Goal: Register for event/course

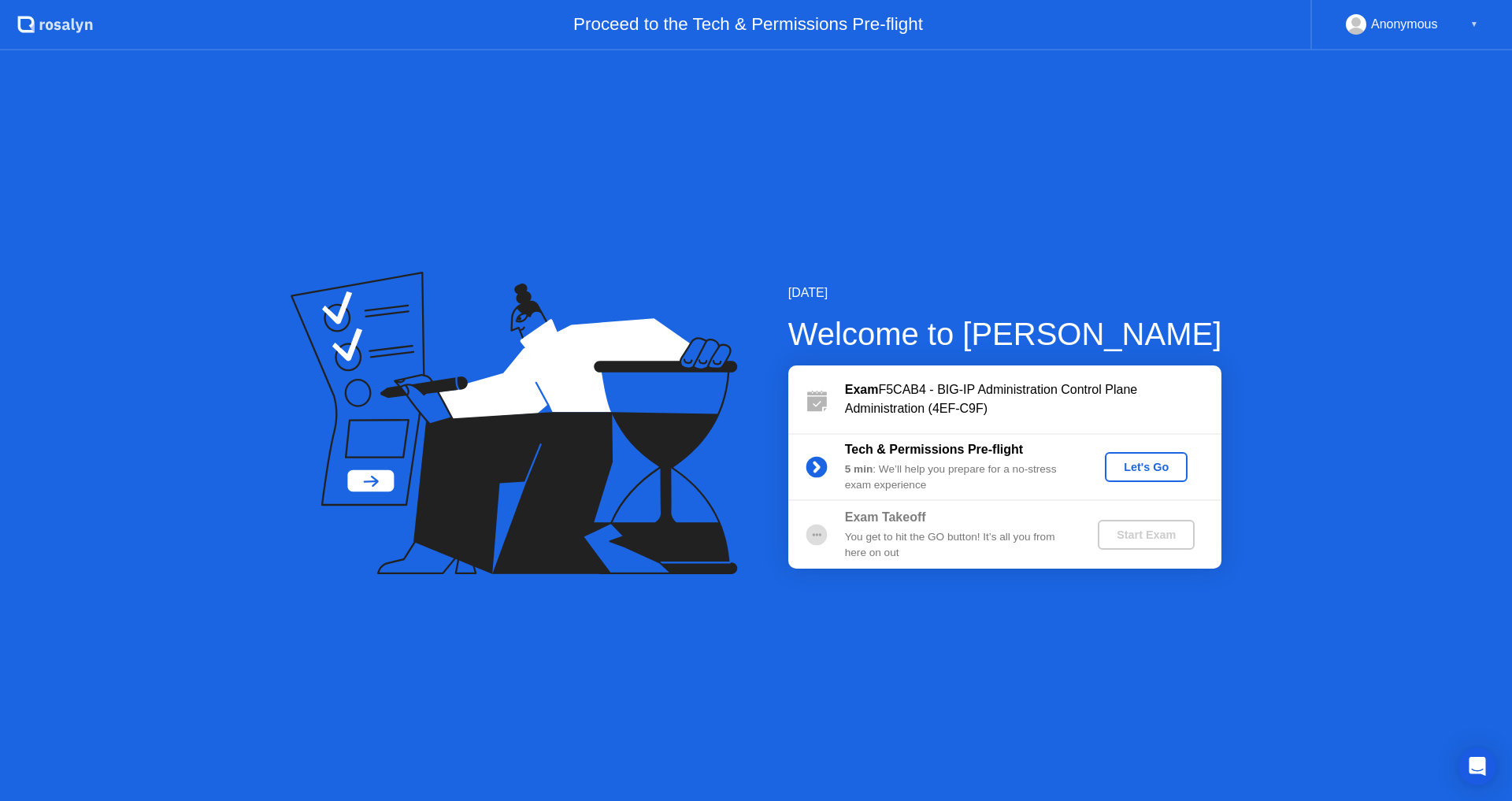
click at [1133, 468] on div "Let's Go" at bounding box center [1145, 467] width 70 height 12
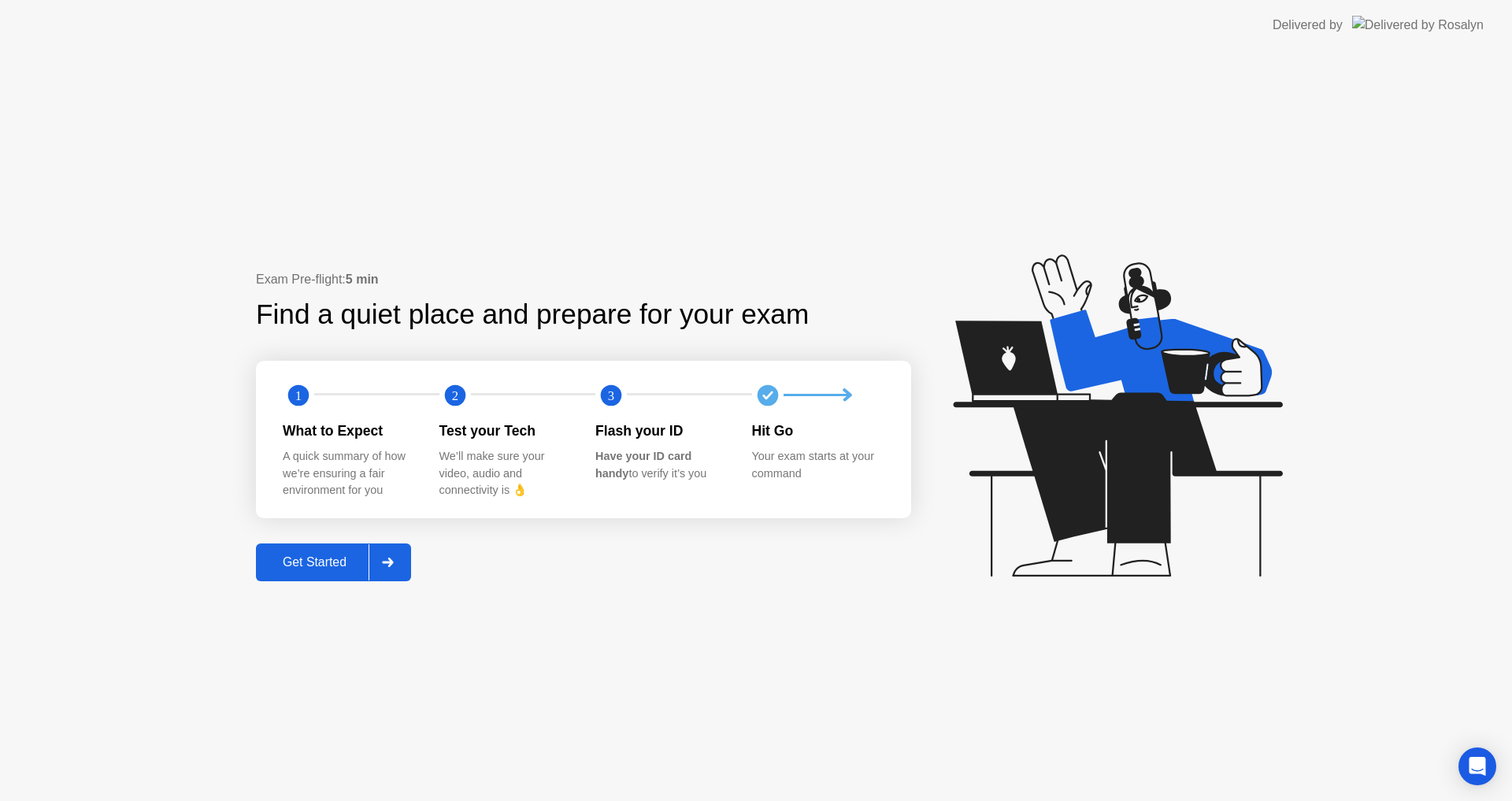
click at [299, 557] on div "Get Started" at bounding box center [314, 562] width 108 height 14
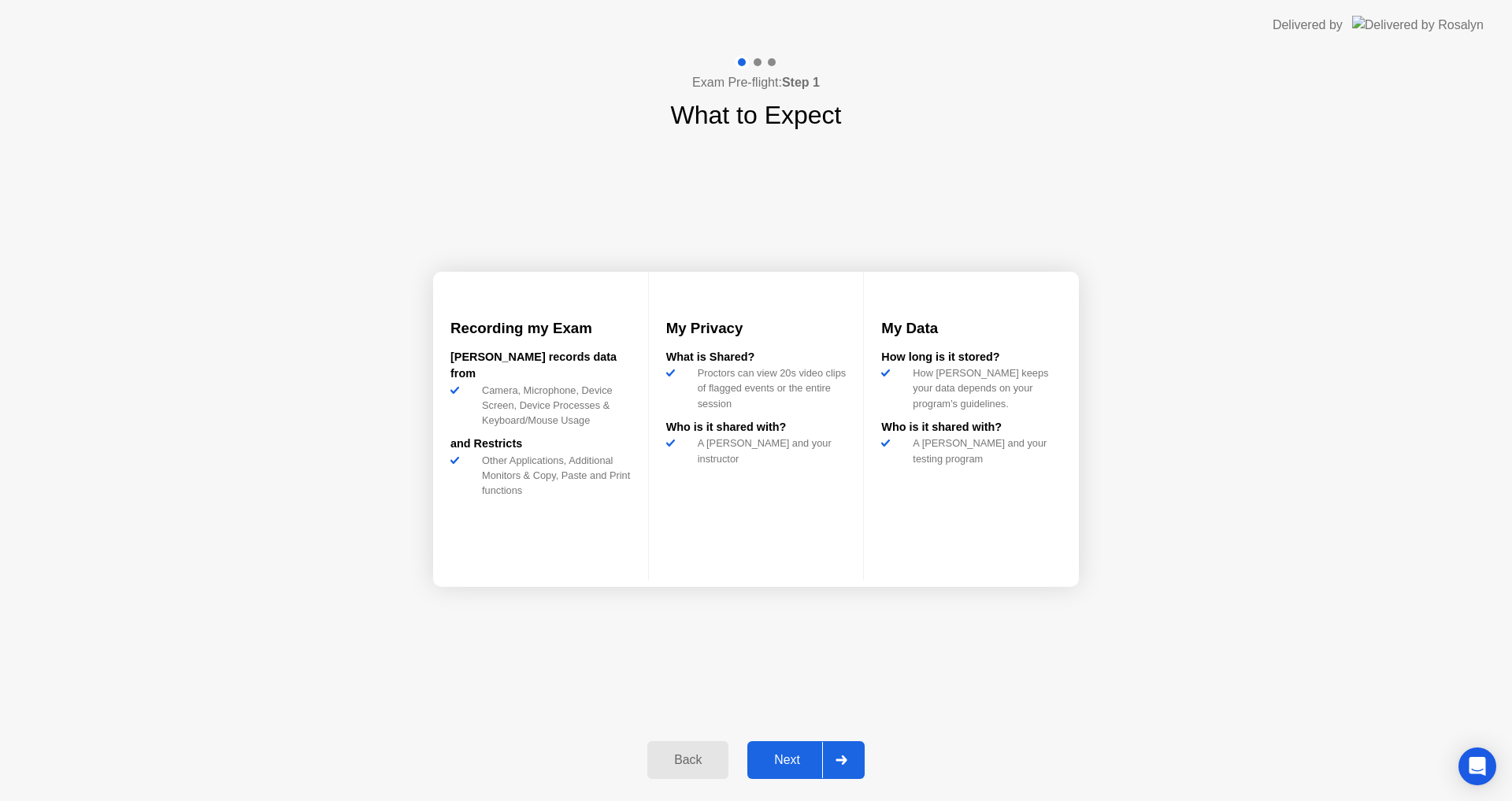
click at [778, 760] on div "Next" at bounding box center [786, 760] width 70 height 14
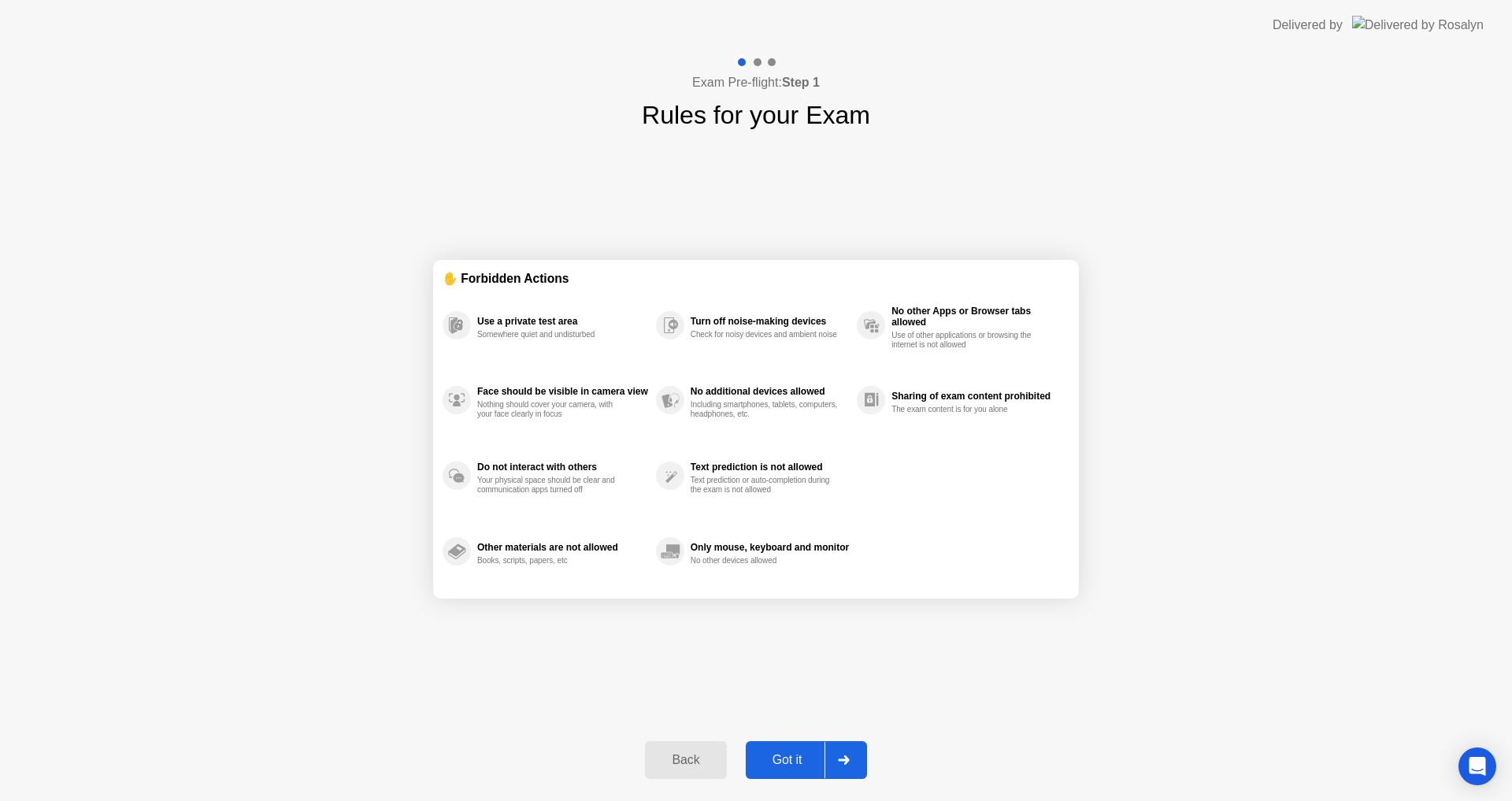
click at [778, 760] on div "Got it" at bounding box center [788, 760] width 74 height 14
select select "**********"
select select "*******"
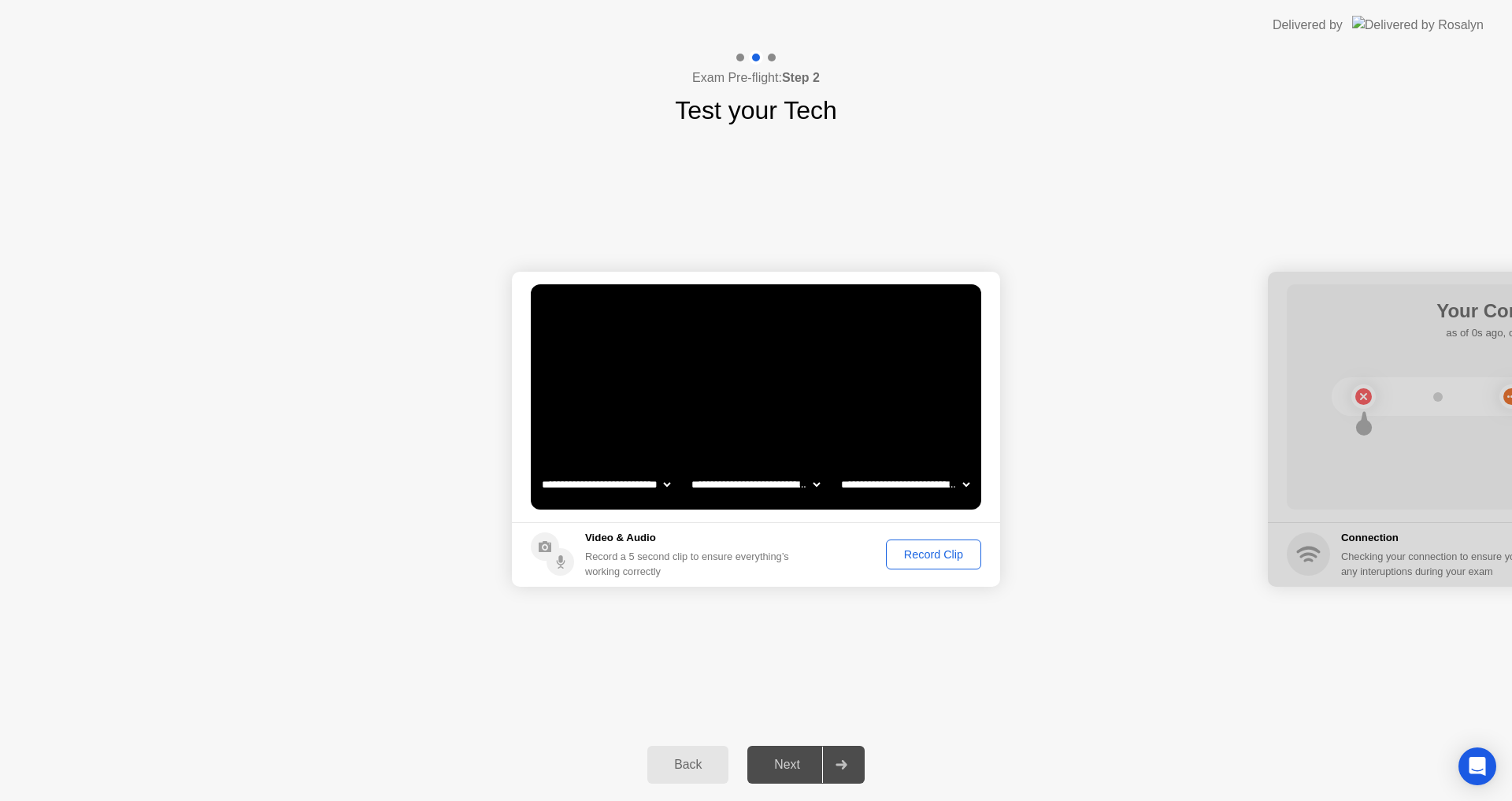
click at [916, 557] on div "Record Clip" at bounding box center [933, 554] width 85 height 12
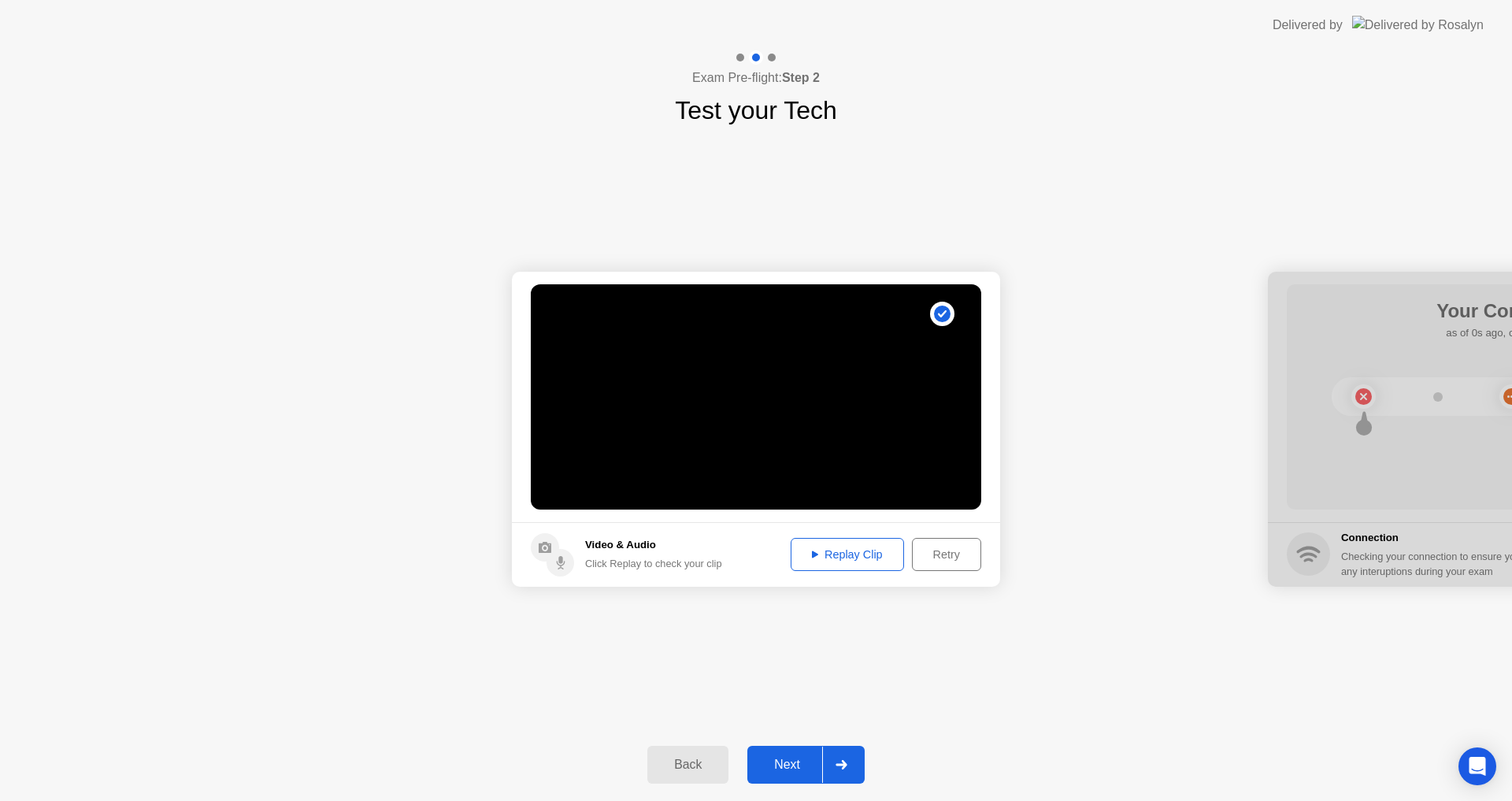
click at [839, 555] on div "Replay Clip" at bounding box center [847, 554] width 102 height 12
click at [776, 768] on div "Next" at bounding box center [786, 765] width 70 height 14
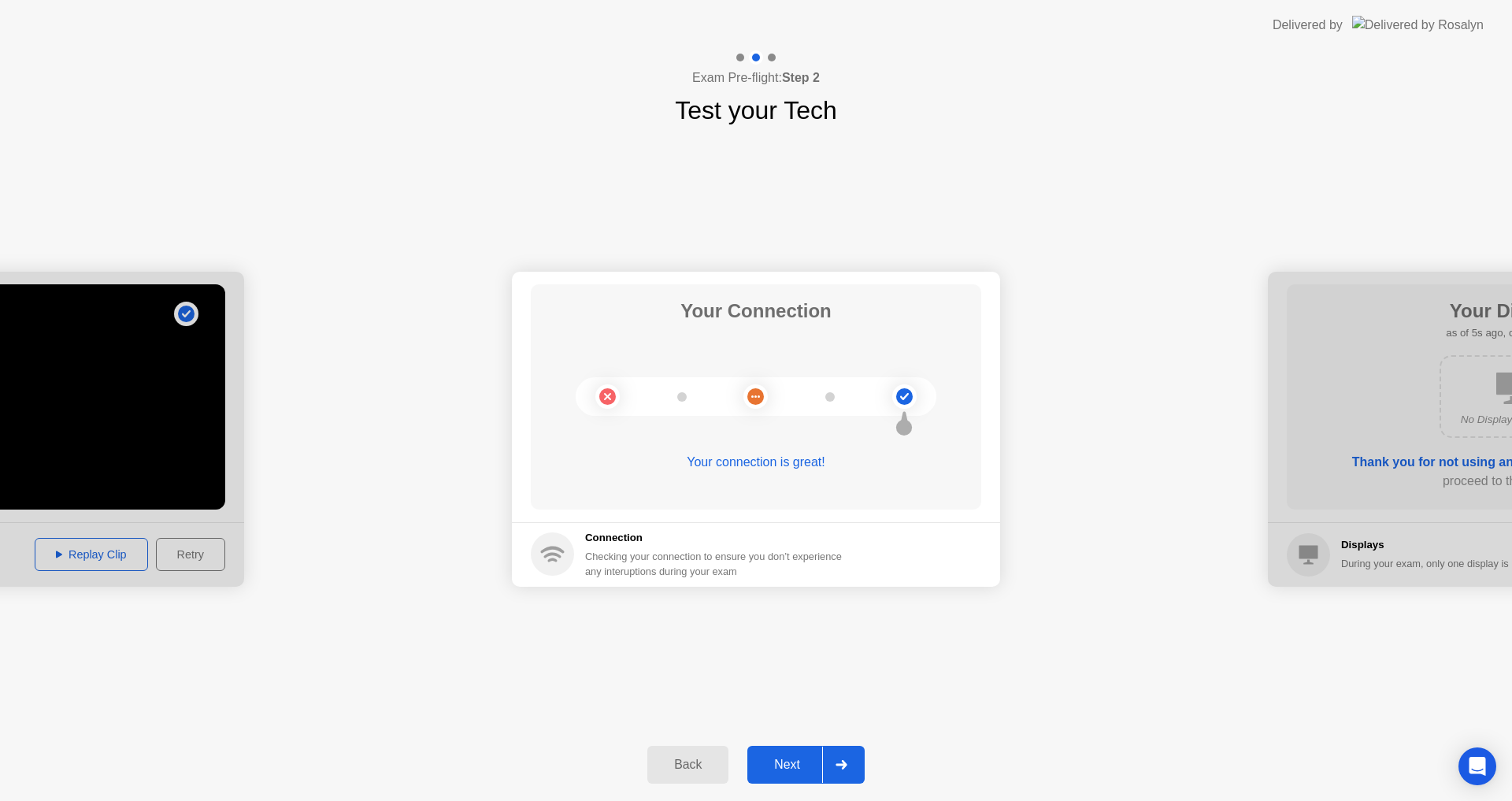
click at [786, 763] on div "Next" at bounding box center [786, 765] width 70 height 14
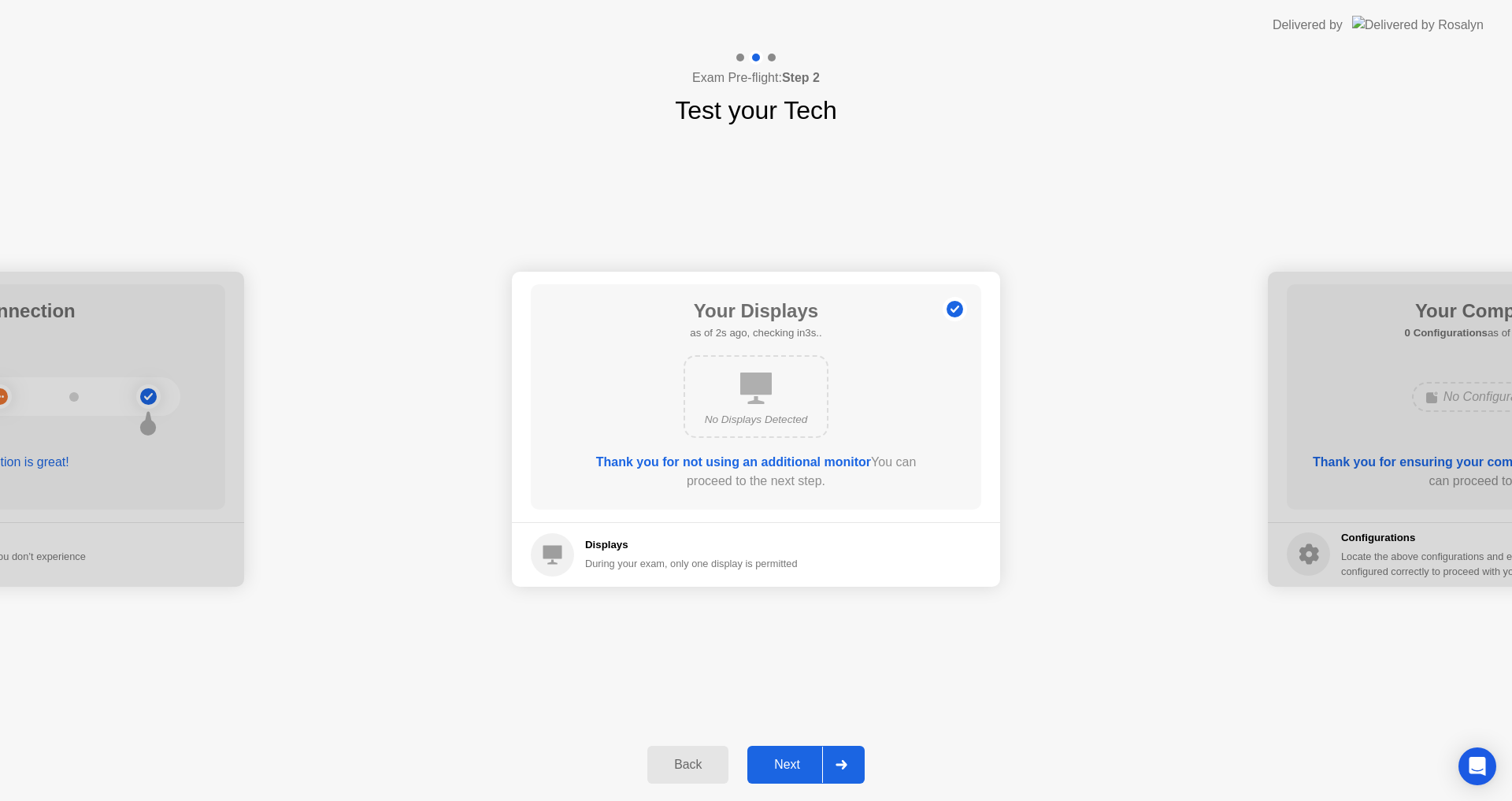
click at [782, 758] on div "Next" at bounding box center [786, 765] width 70 height 14
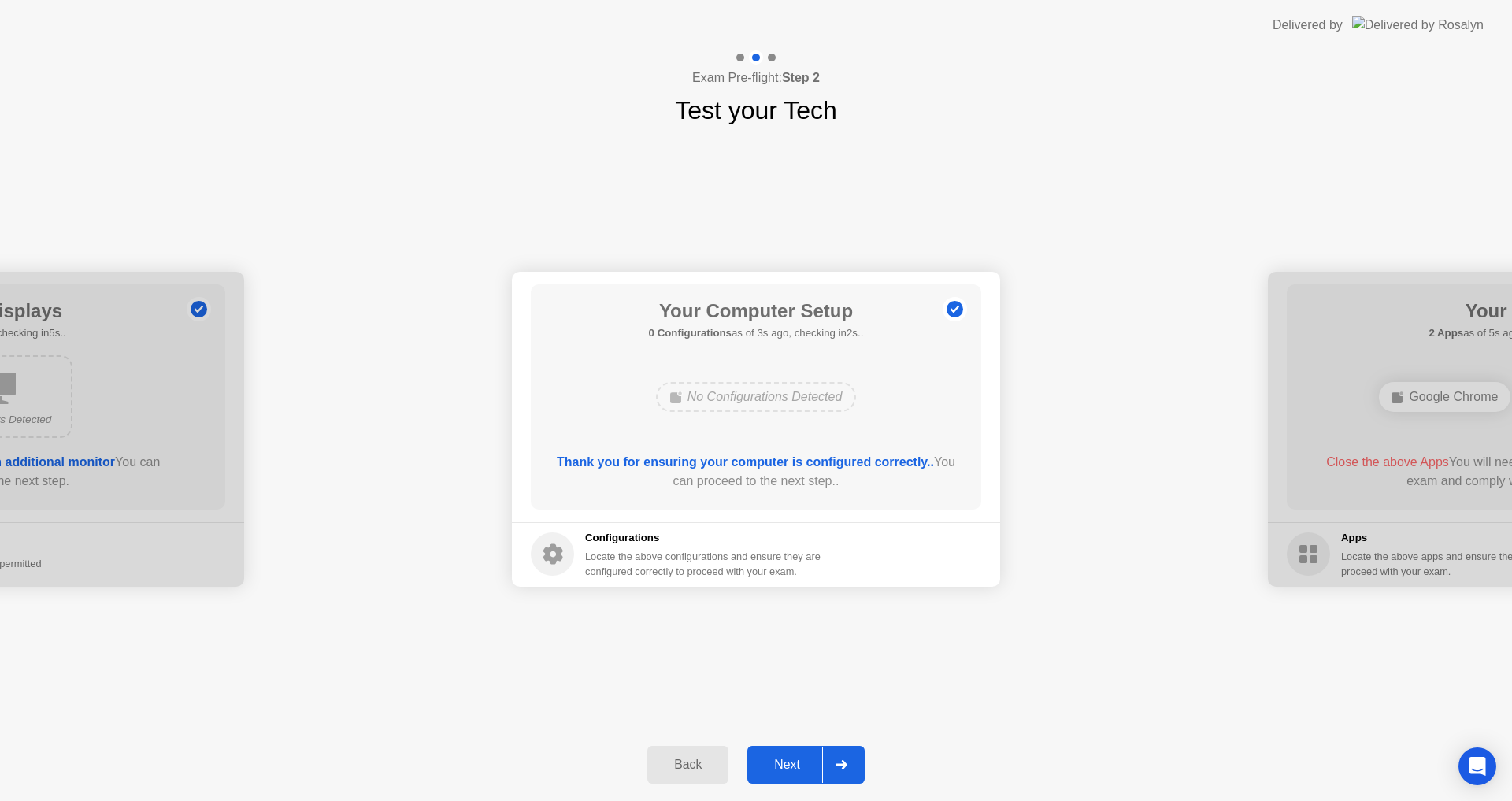
click at [776, 758] on div "Next" at bounding box center [786, 765] width 70 height 14
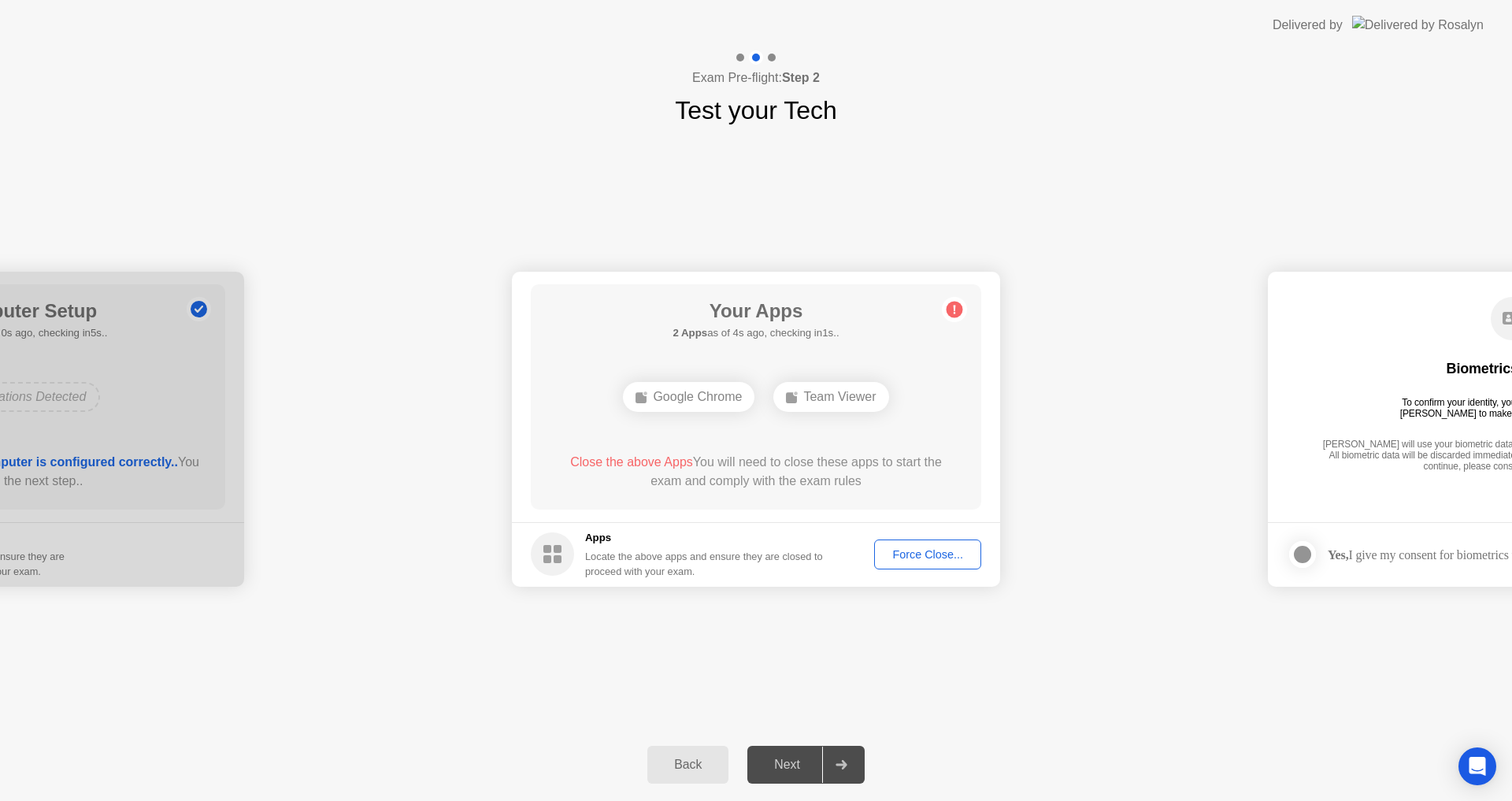
click at [942, 560] on div "Force Close..." at bounding box center [927, 554] width 96 height 12
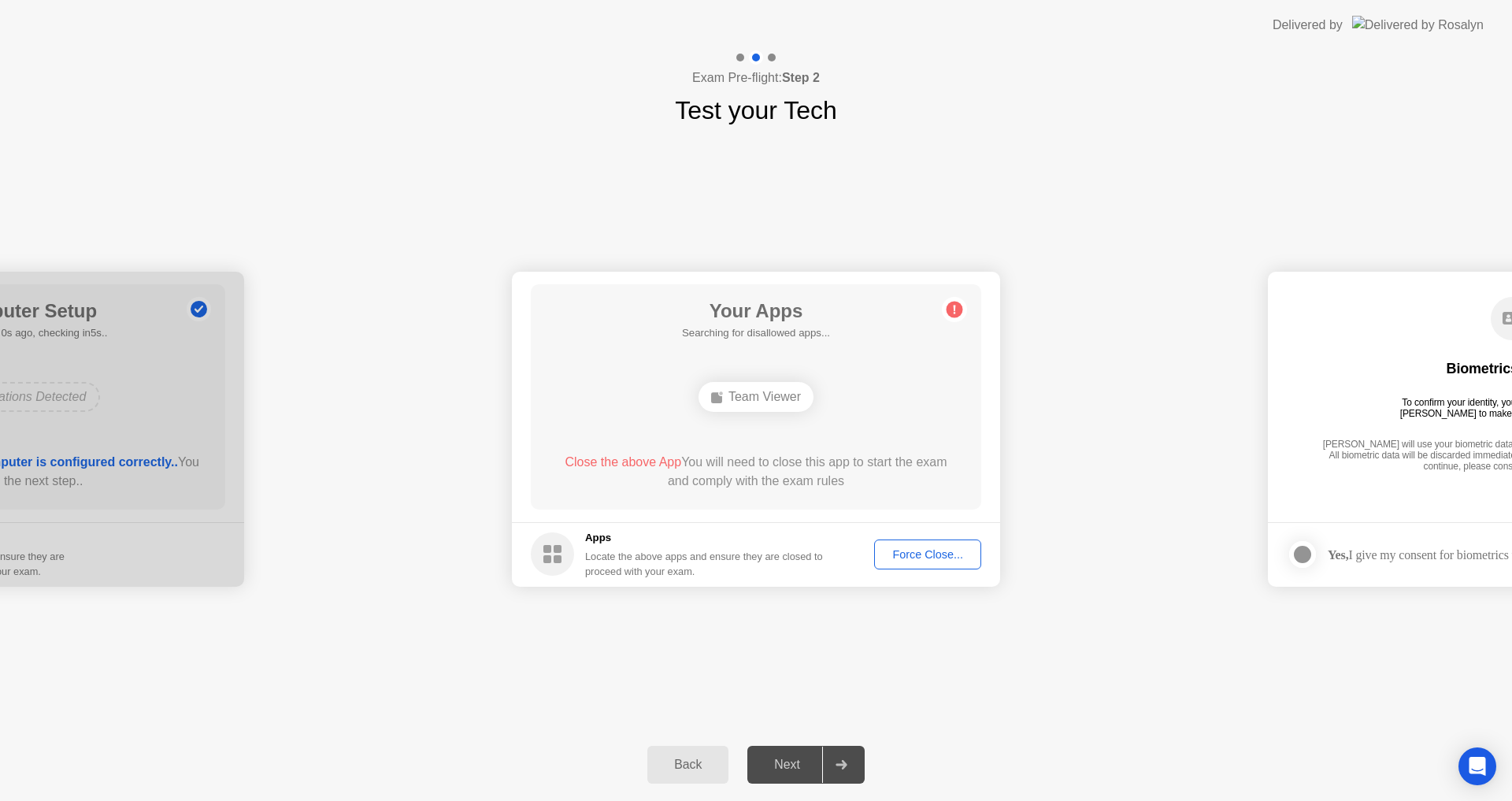
click at [788, 769] on div "Next" at bounding box center [786, 765] width 70 height 14
click at [679, 766] on div "Back" at bounding box center [687, 765] width 71 height 14
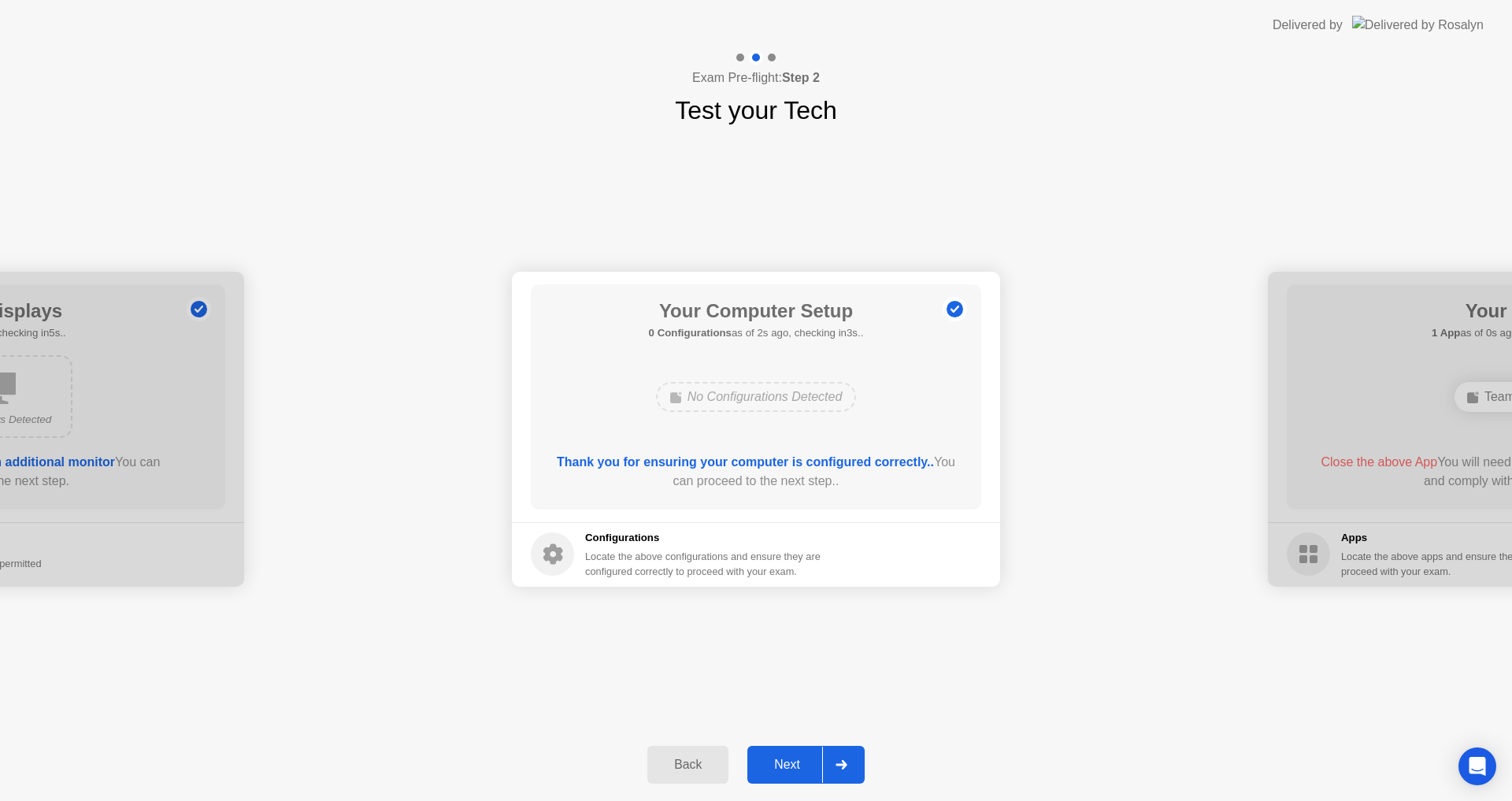
click at [787, 760] on div "Next" at bounding box center [786, 765] width 70 height 14
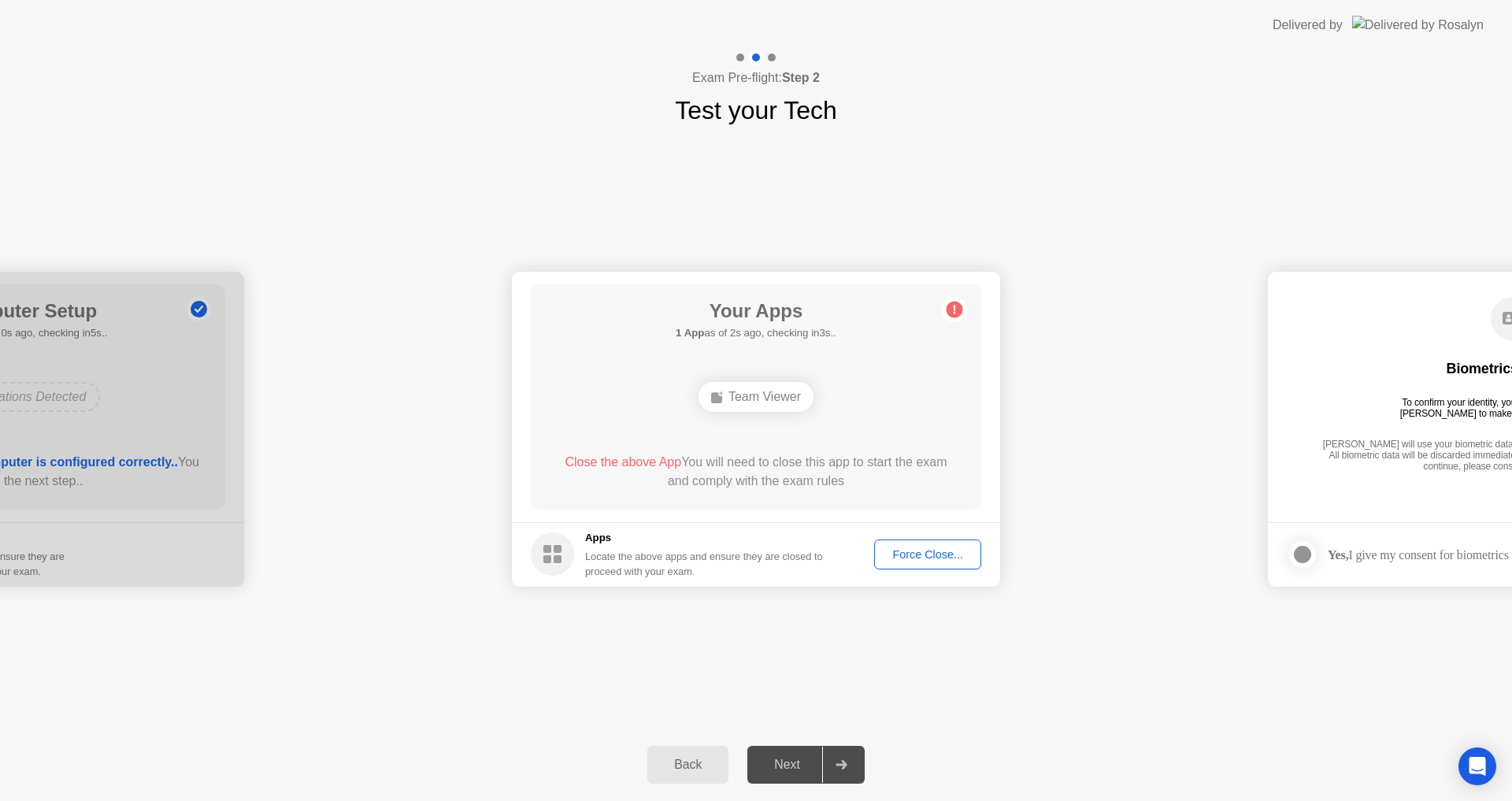
click at [902, 553] on div "Force Close..." at bounding box center [927, 554] width 96 height 12
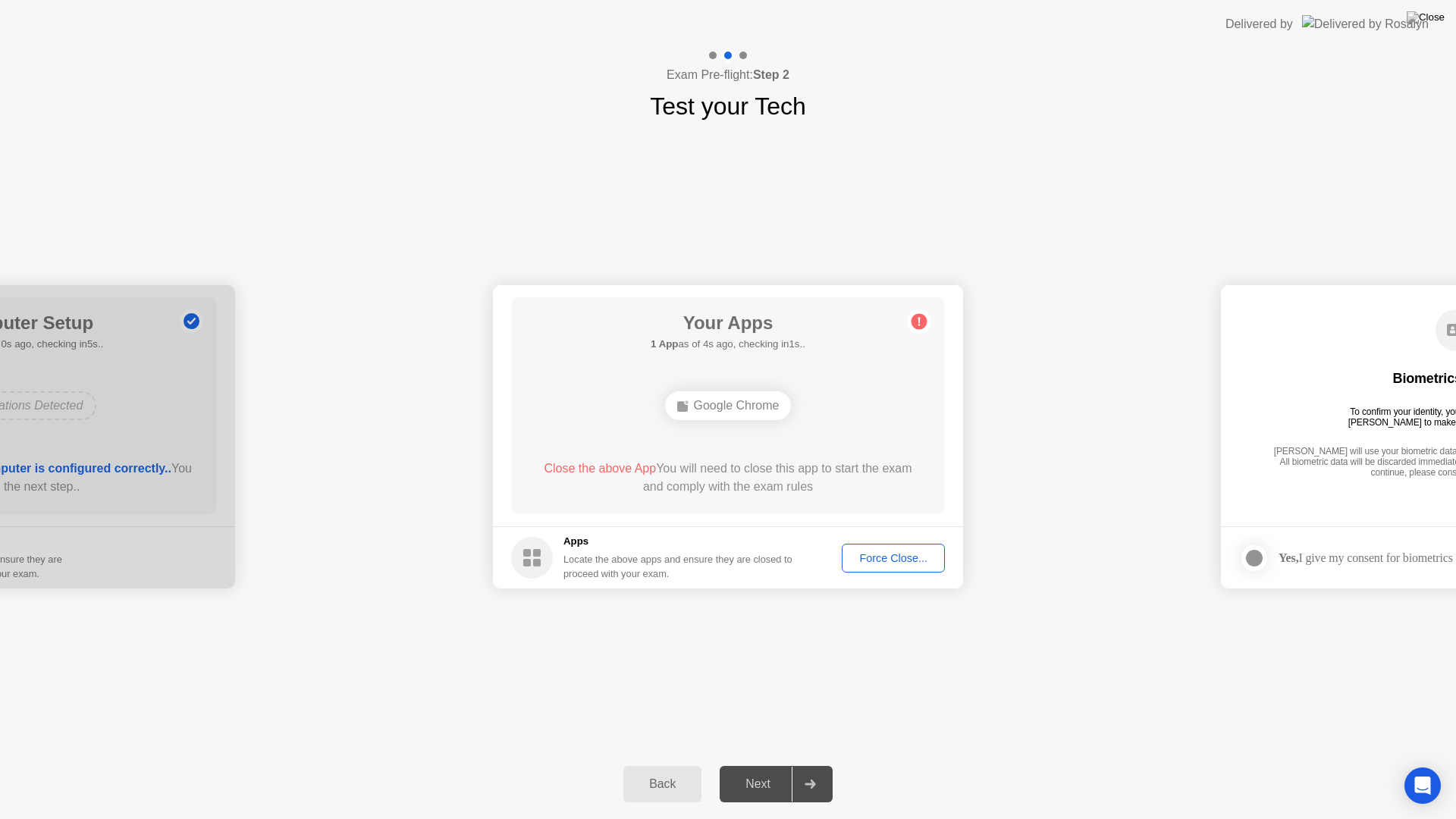
click at [869, 557] on div "Force Close..." at bounding box center [893, 558] width 93 height 12
click at [863, 653] on div "**********" at bounding box center [728, 436] width 1456 height 624
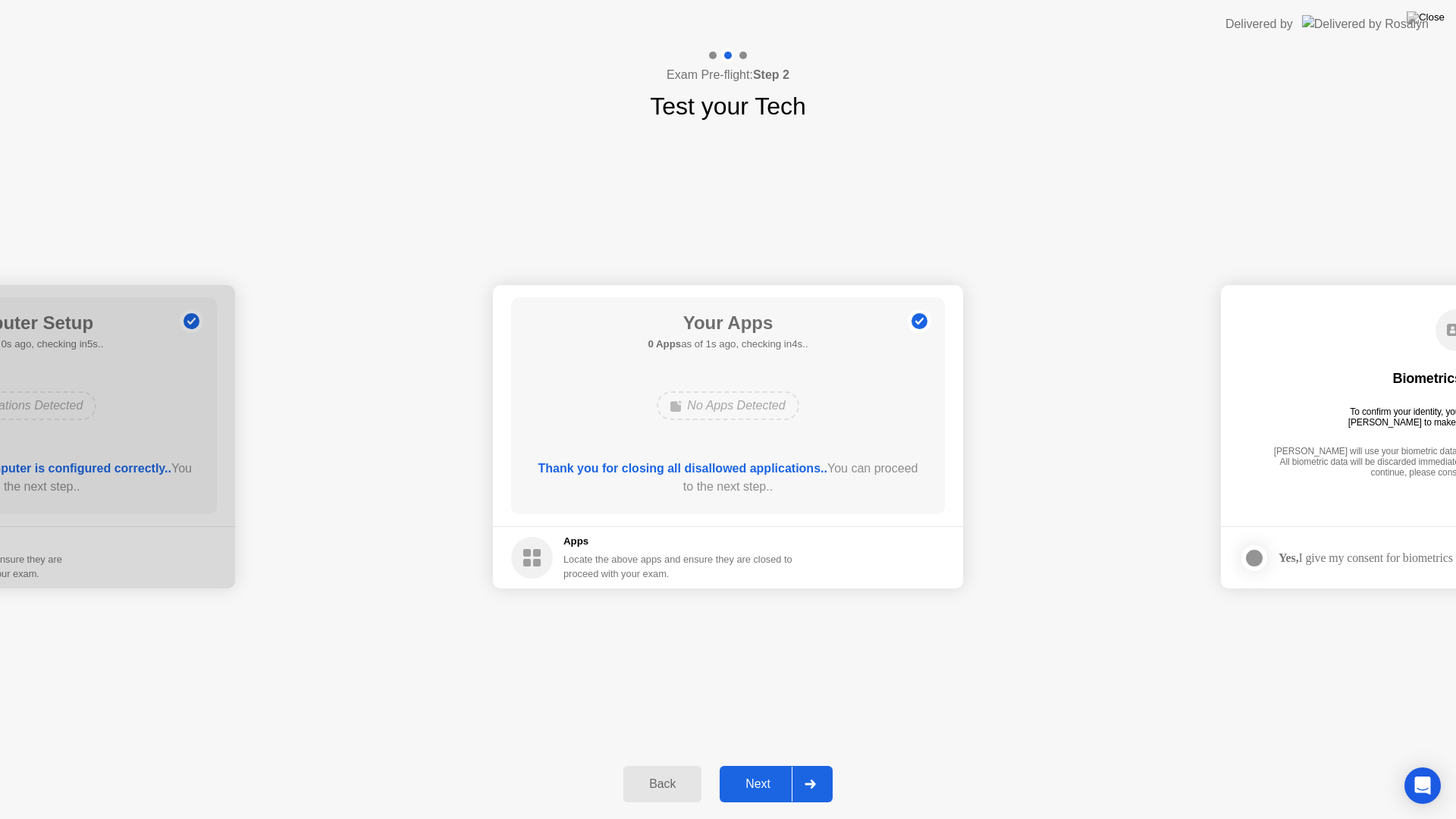
click at [745, 771] on div "Next" at bounding box center [757, 784] width 67 height 14
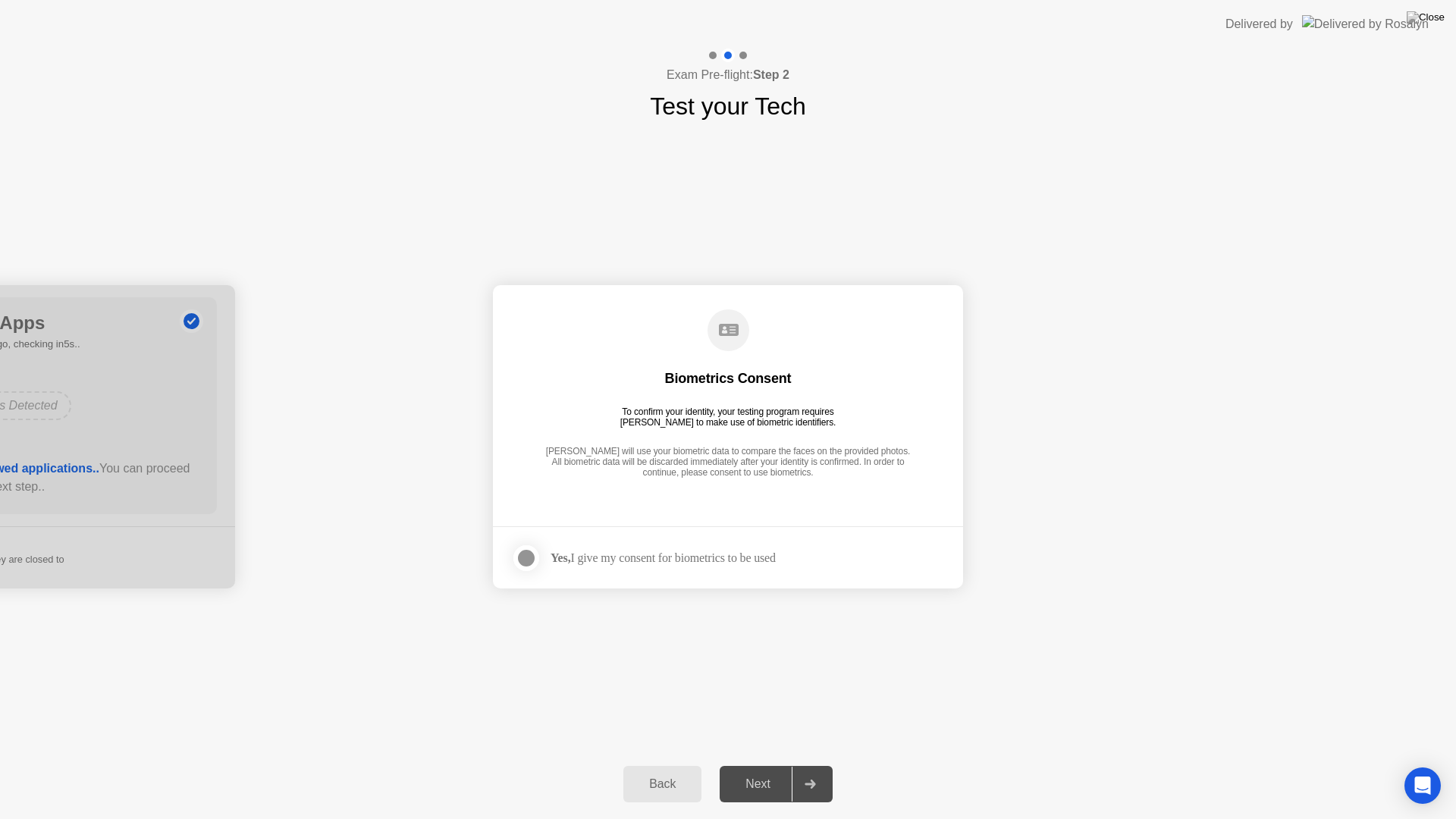
click at [526, 562] on div at bounding box center [526, 557] width 18 height 18
click at [762, 771] on div "Next" at bounding box center [757, 784] width 67 height 14
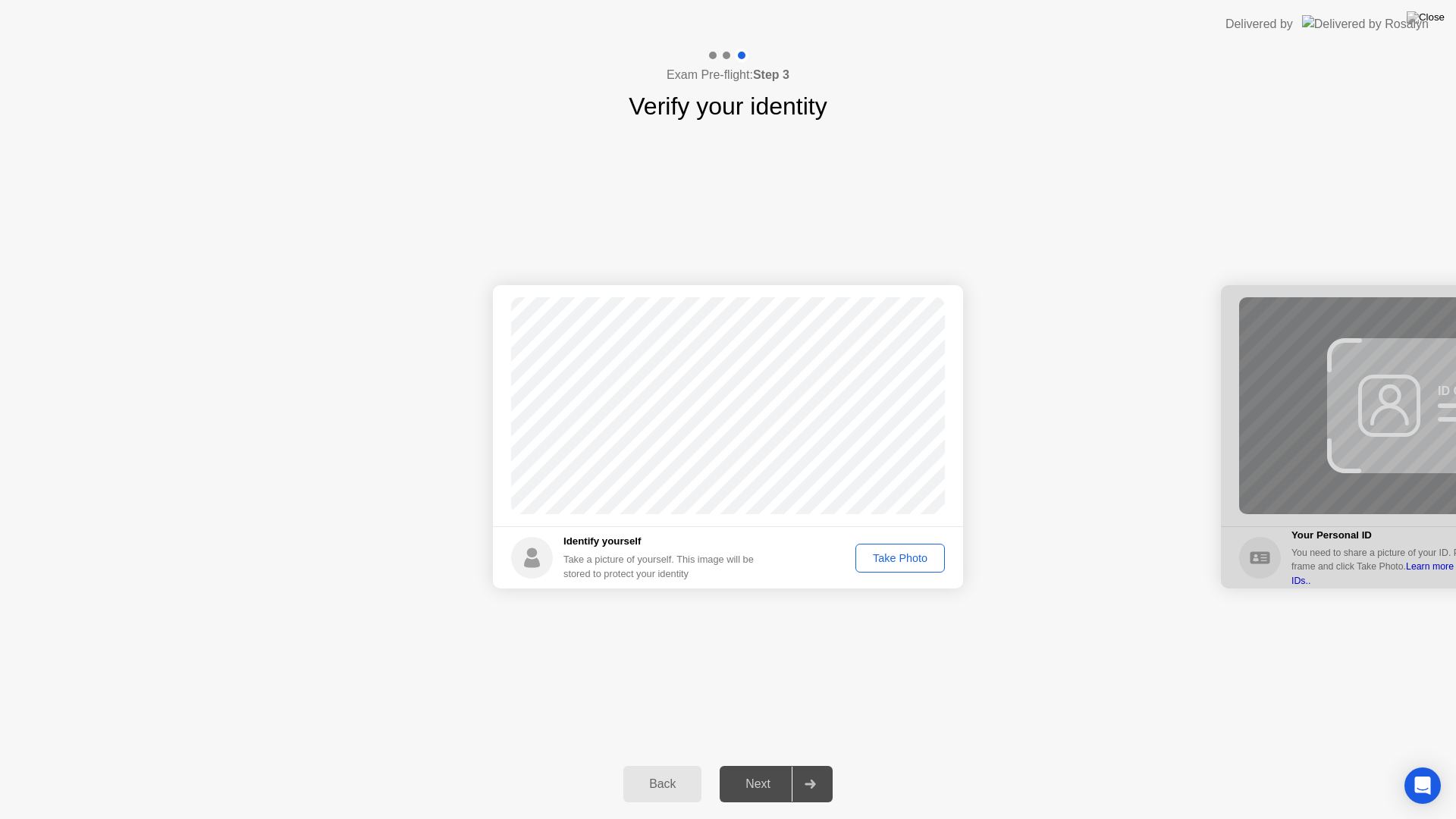
click at [897, 561] on div "Take Photo" at bounding box center [900, 558] width 79 height 12
click at [901, 562] on div "Retake" at bounding box center [910, 558] width 59 height 12
click at [881, 561] on div "Take Photo" at bounding box center [900, 558] width 79 height 12
click at [753, 771] on div "Next" at bounding box center [757, 784] width 67 height 14
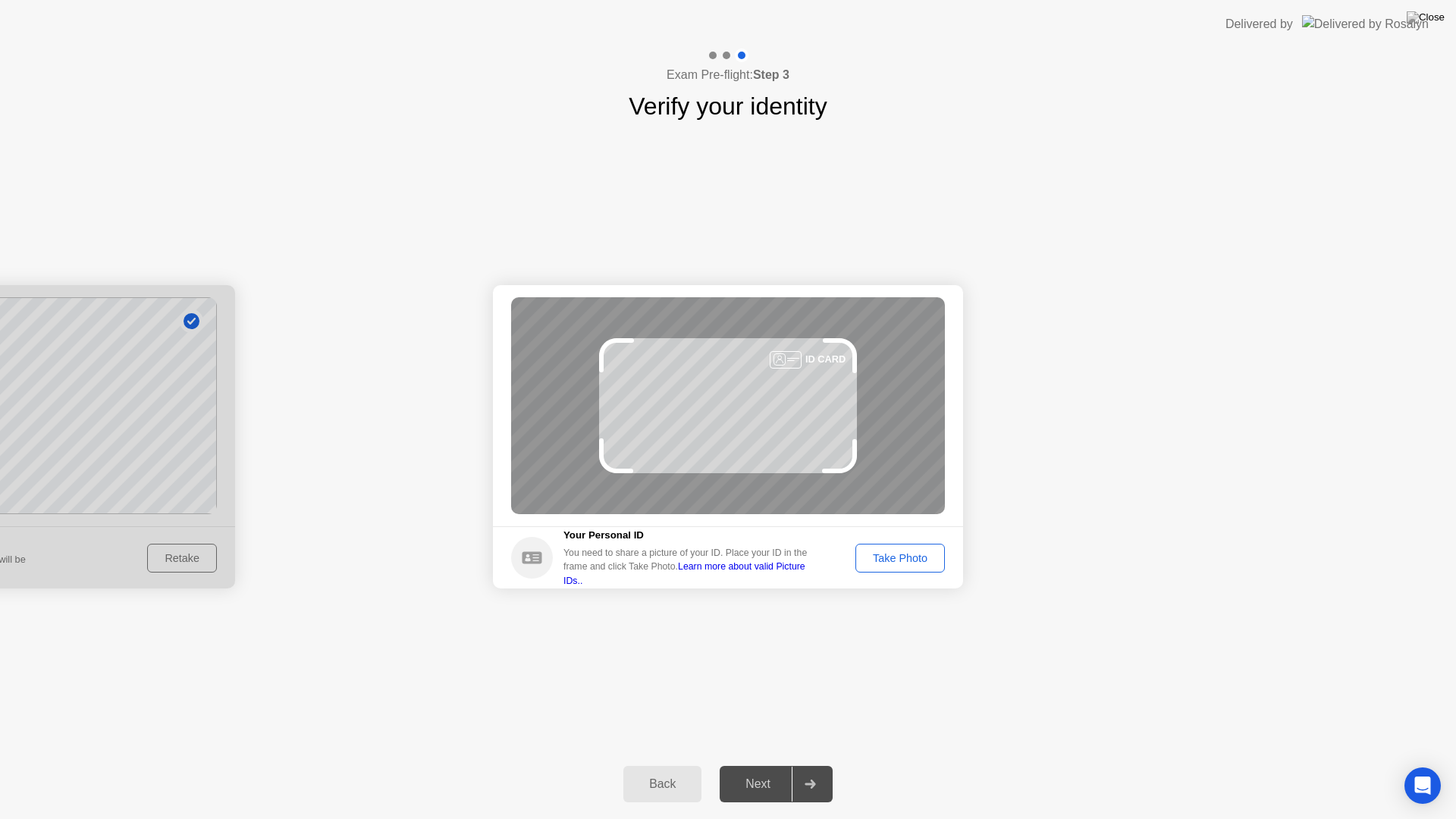
click at [880, 559] on div "Take Photo" at bounding box center [900, 558] width 79 height 12
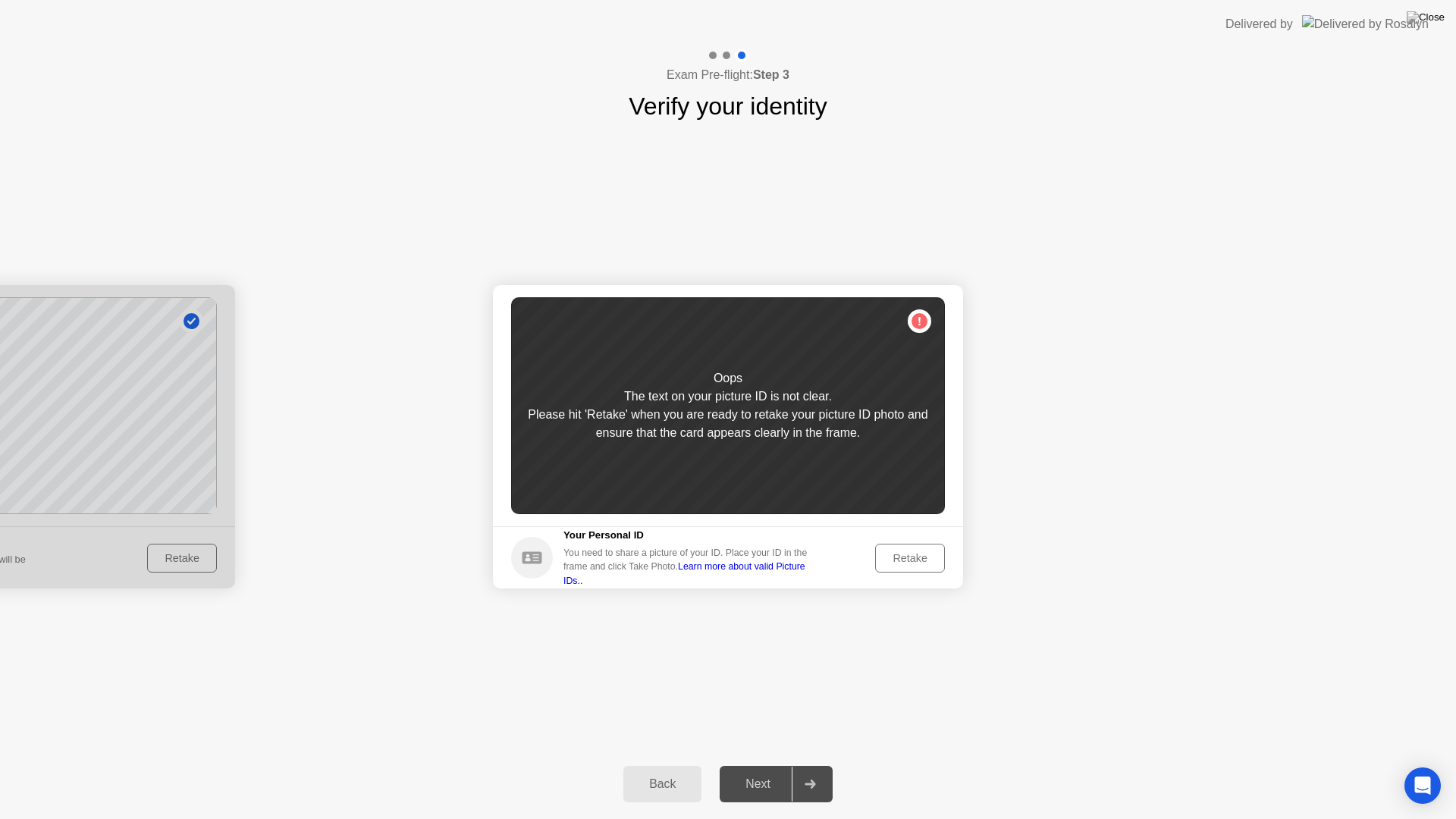
click at [880, 559] on div "Retake" at bounding box center [910, 558] width 59 height 12
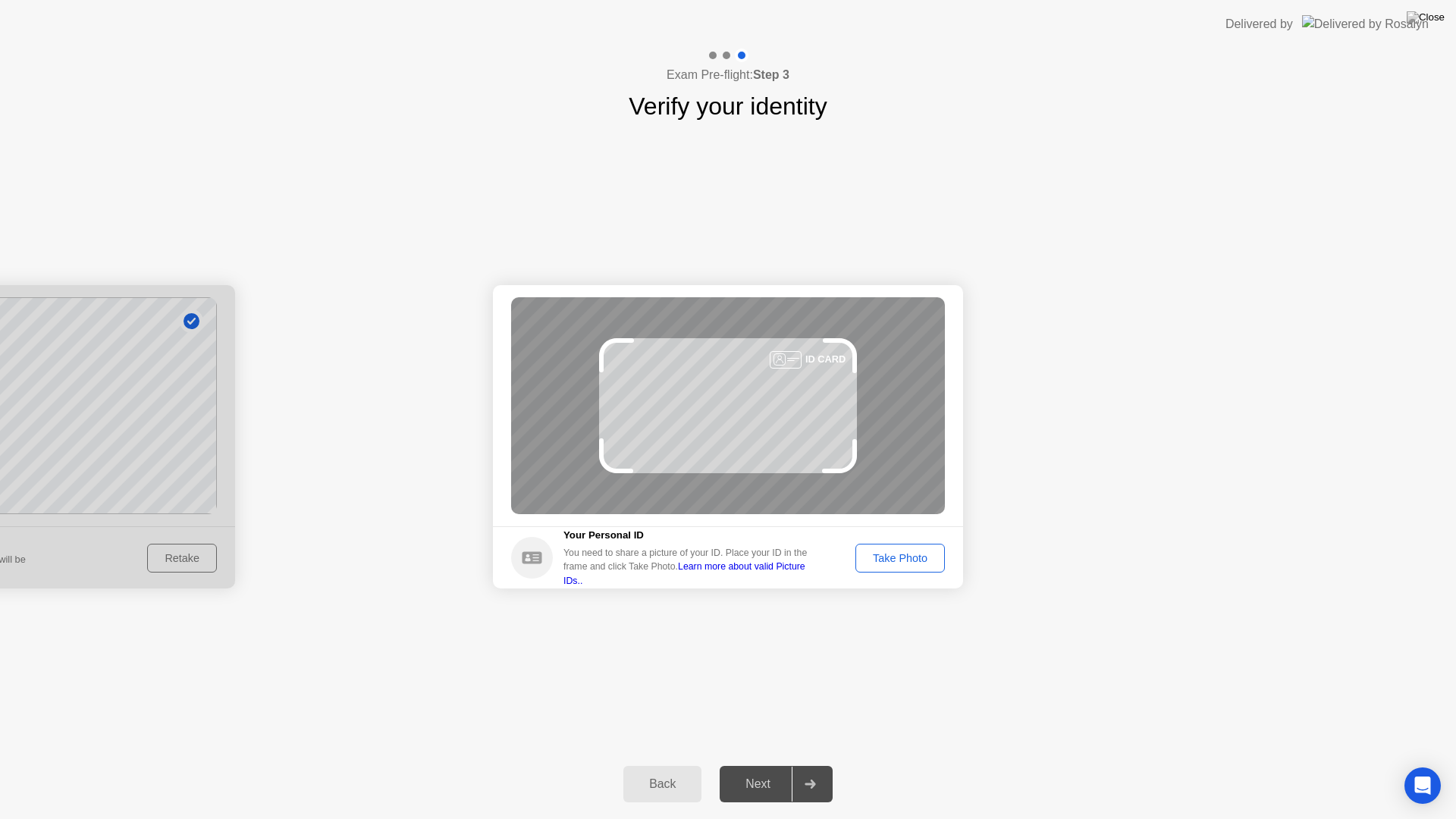
click at [890, 559] on div "Take Photo" at bounding box center [900, 558] width 79 height 12
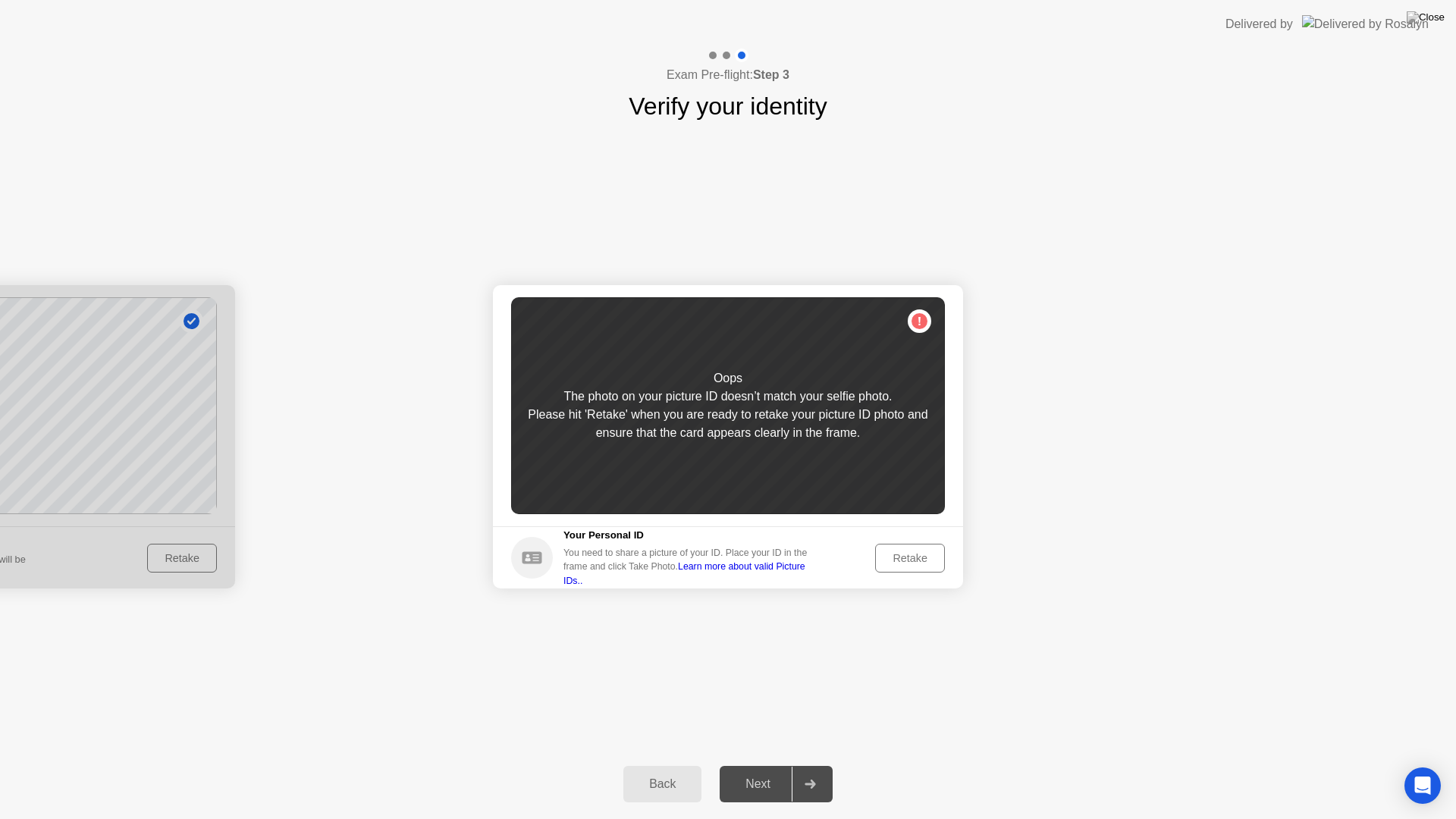
click at [902, 559] on div "Retake" at bounding box center [910, 558] width 59 height 12
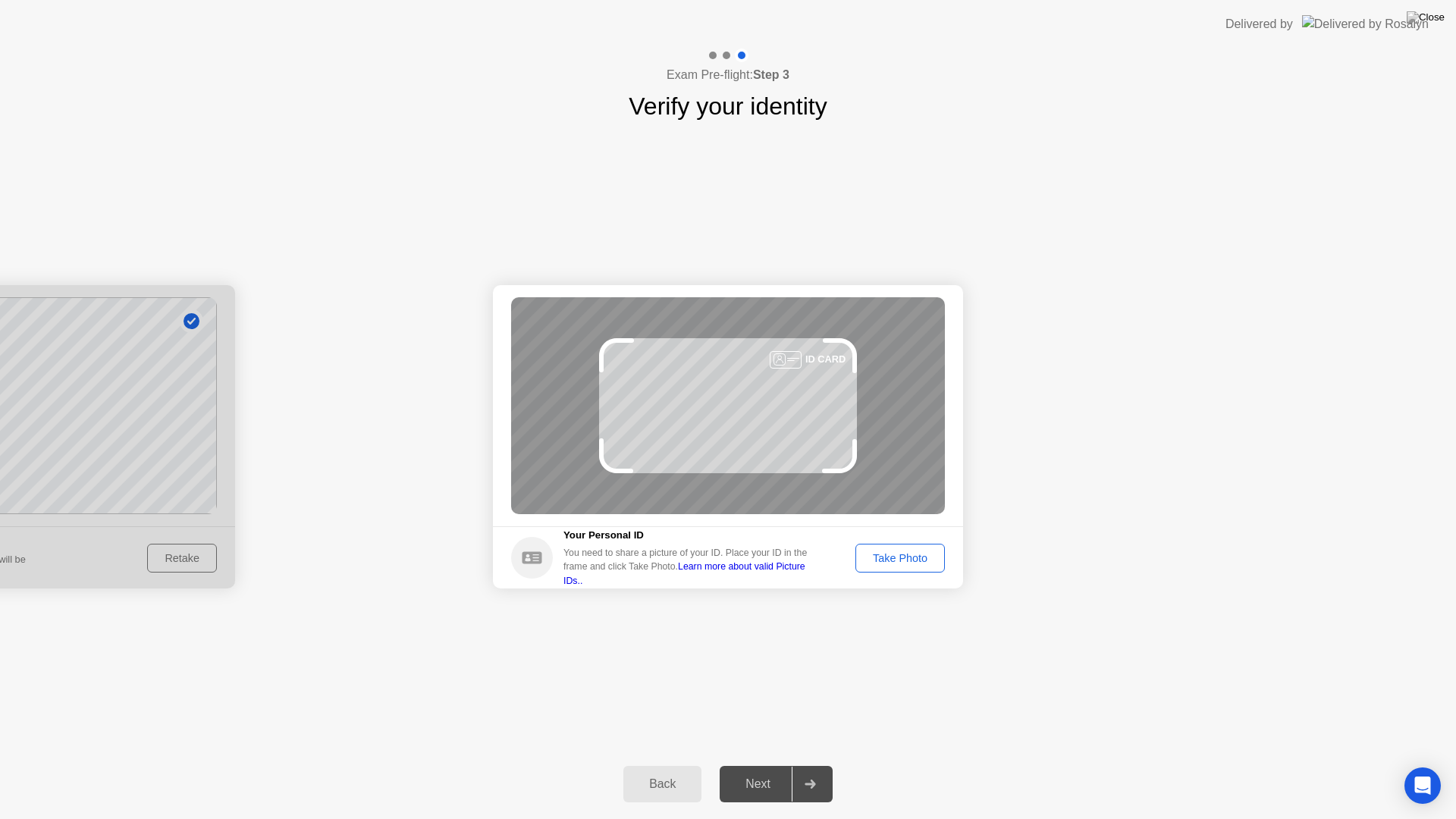
click at [902, 559] on div "Take Photo" at bounding box center [900, 558] width 79 height 12
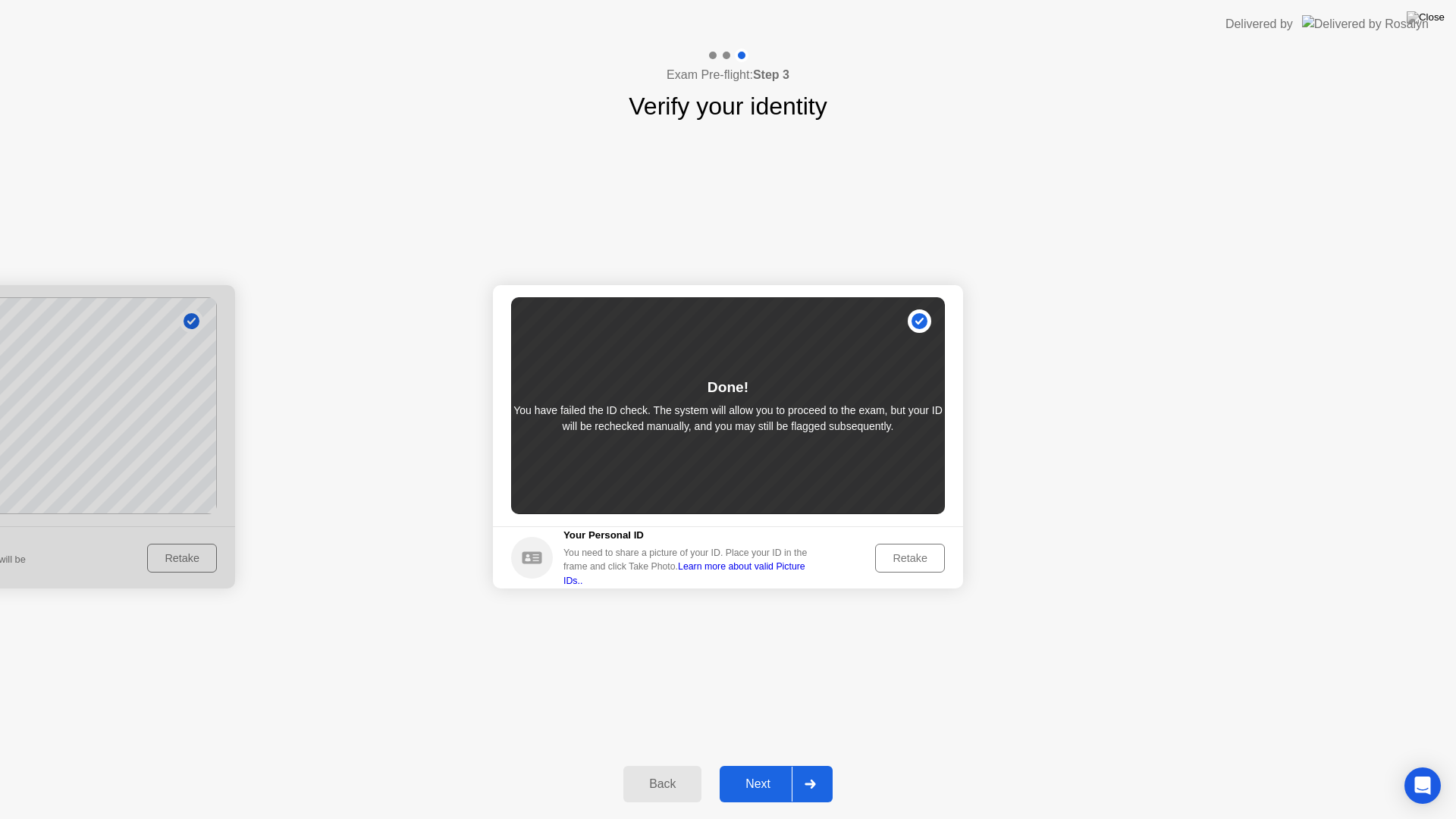
click at [756, 771] on div "Next" at bounding box center [757, 784] width 67 height 14
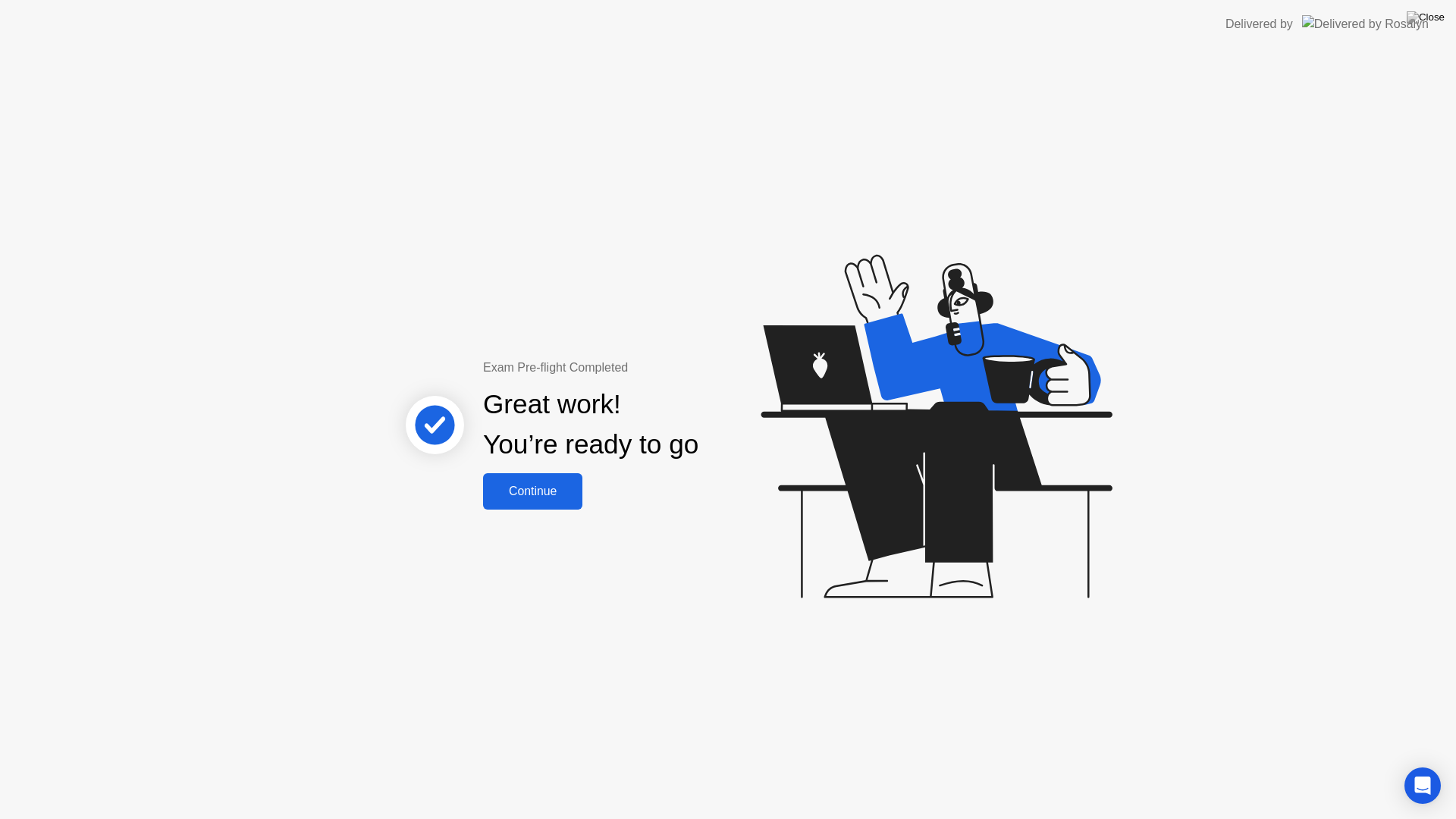
click at [534, 493] on div "Continue" at bounding box center [533, 491] width 90 height 14
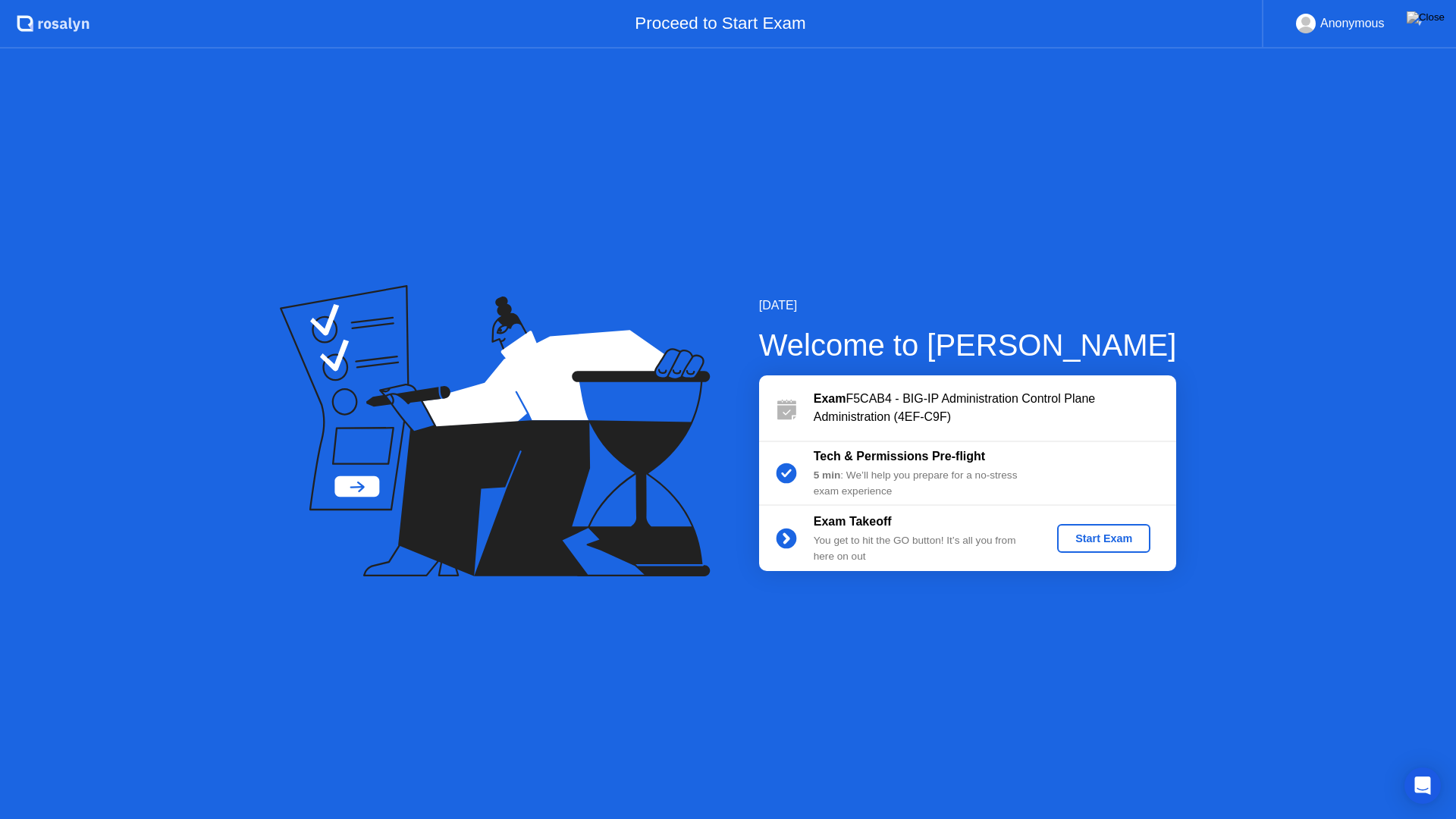
click at [1109, 543] on div "Start Exam" at bounding box center [1103, 539] width 82 height 12
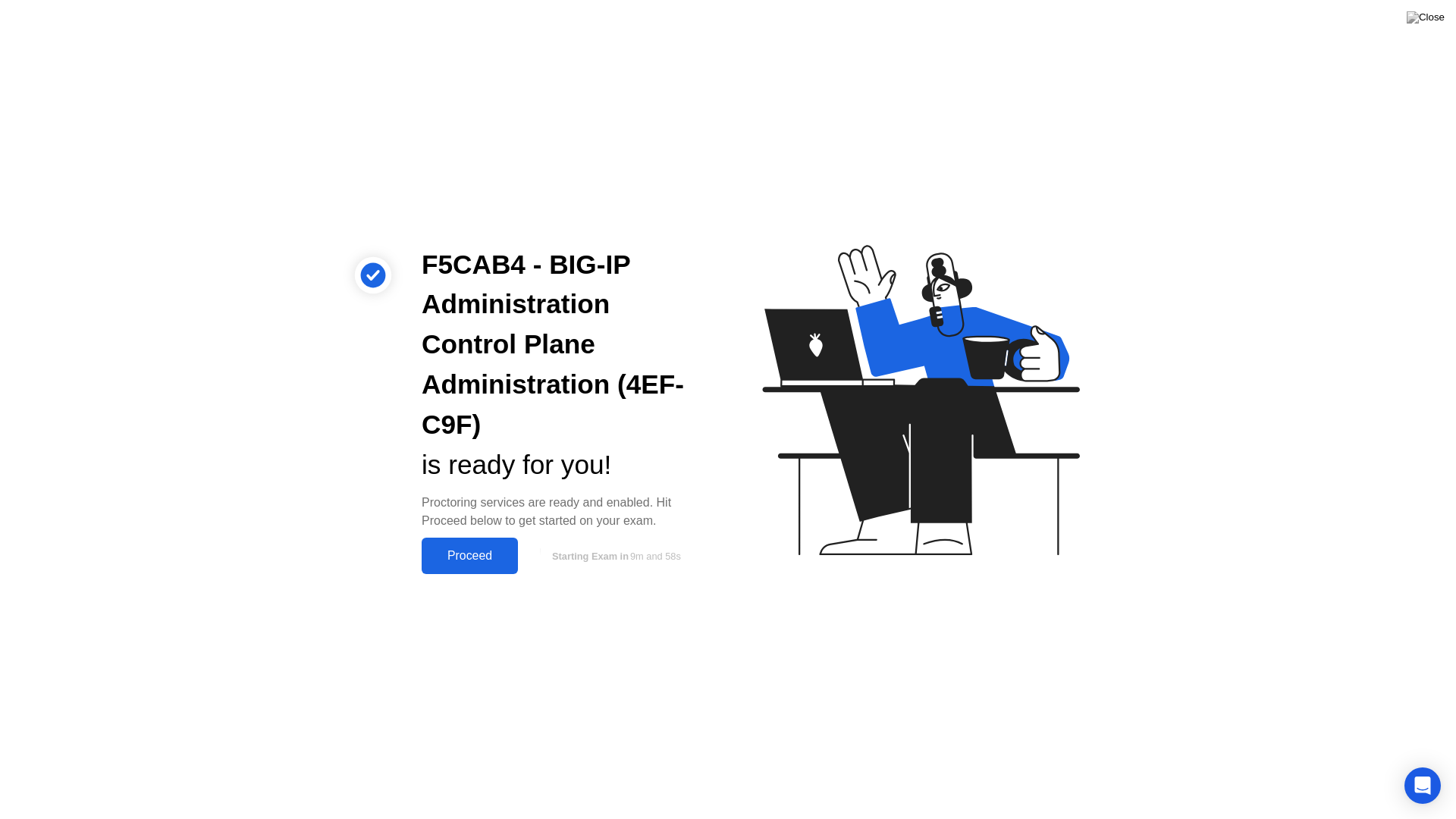
click at [475, 562] on div "Proceed" at bounding box center [470, 556] width 87 height 14
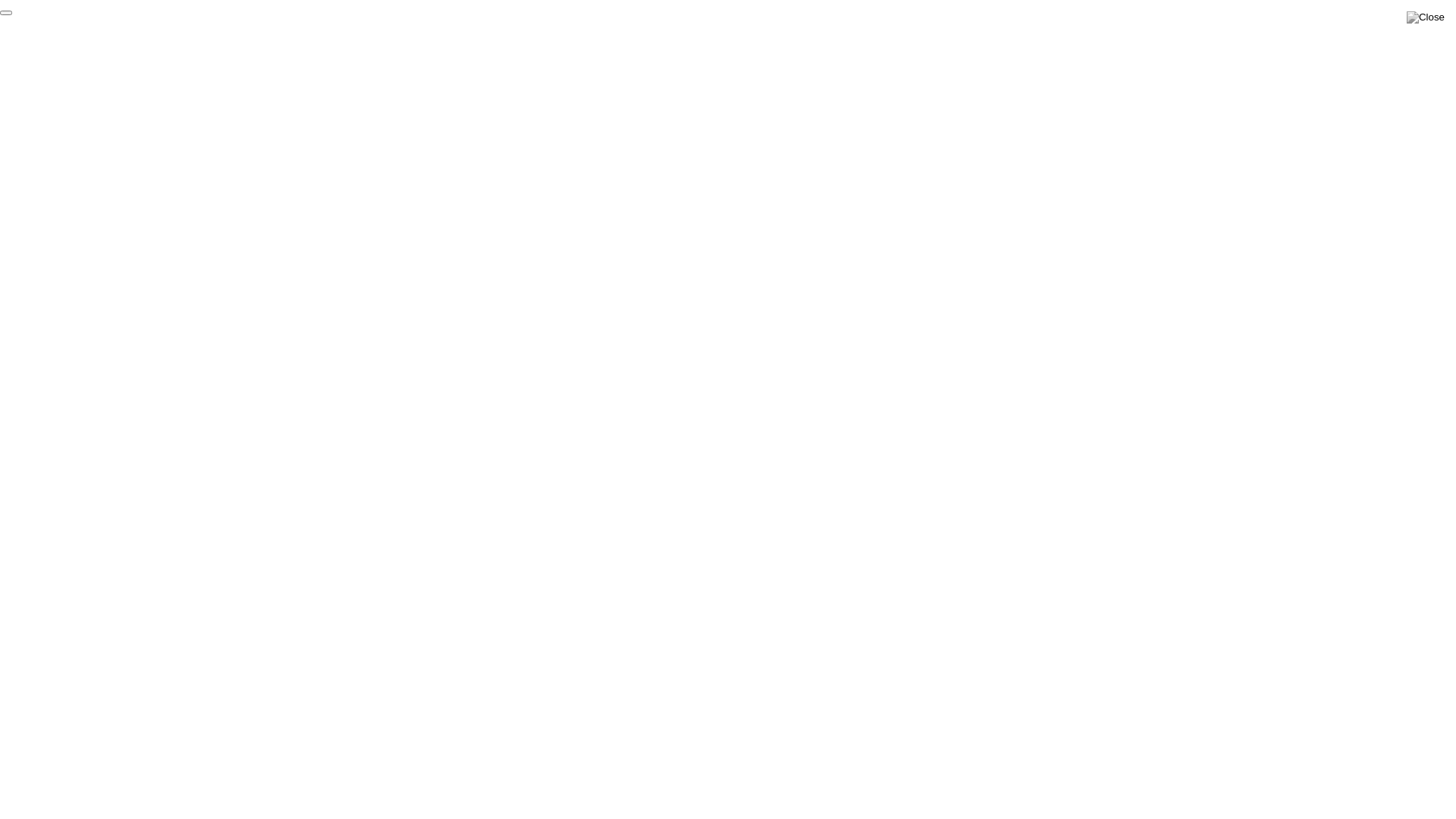
click div "End Proctoring Session"
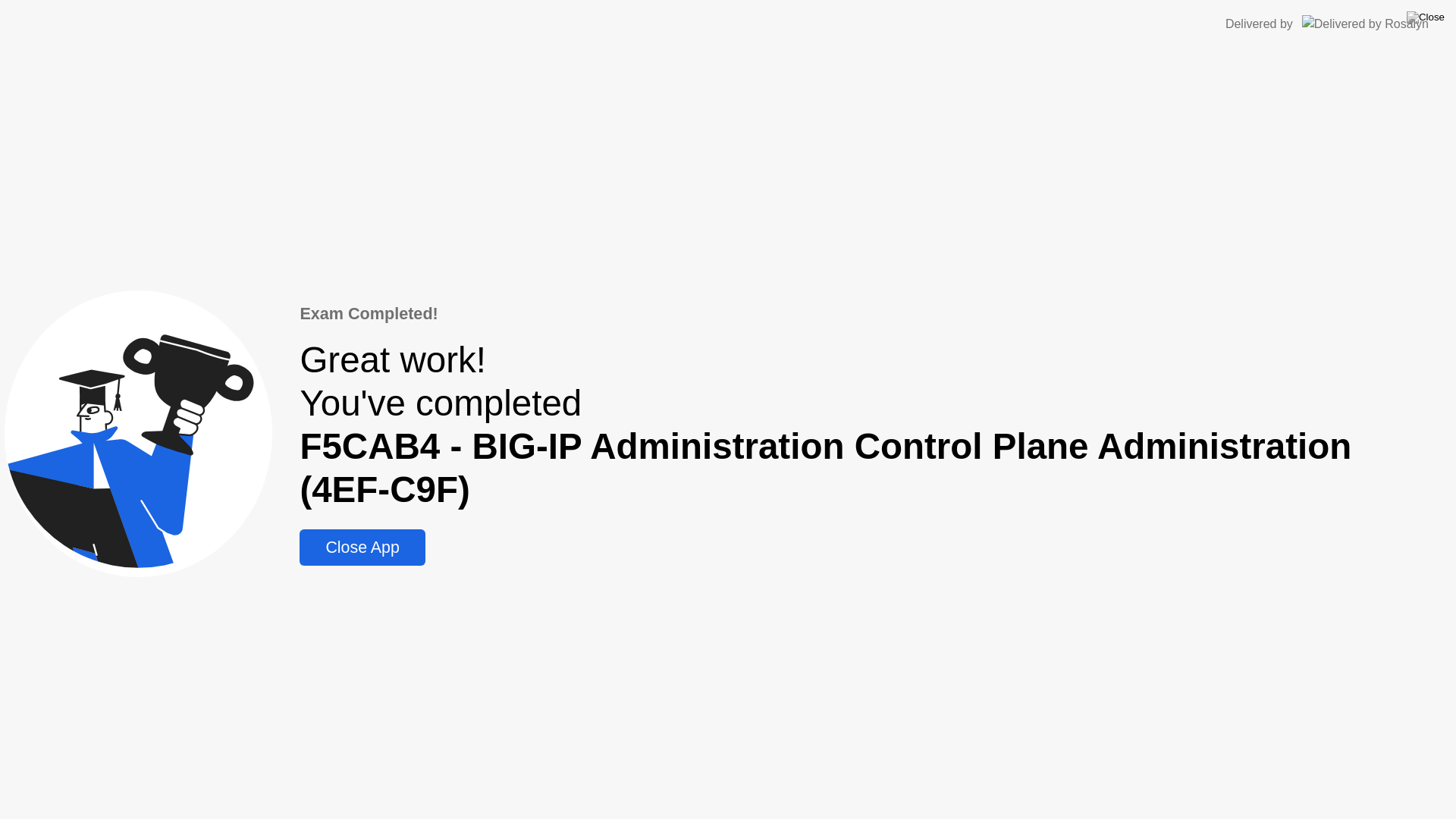
click at [396, 544] on div "Close App" at bounding box center [362, 548] width 116 height 19
